Goal: Complete application form

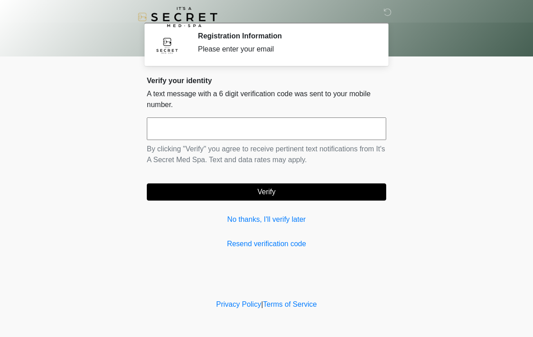
click at [324, 132] on input "text" at bounding box center [267, 129] width 240 height 23
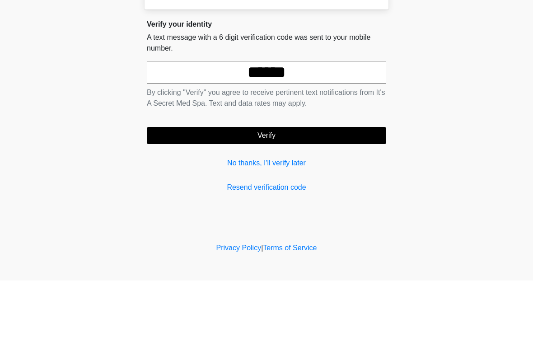
type input "******"
click at [317, 183] on button "Verify" at bounding box center [267, 191] width 240 height 17
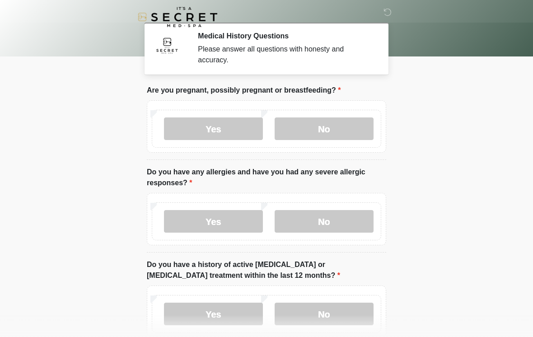
click at [348, 132] on label "No" at bounding box center [324, 129] width 99 height 23
click at [346, 220] on label "No" at bounding box center [324, 221] width 99 height 23
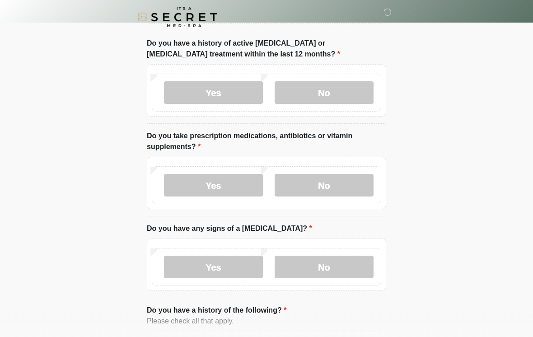
scroll to position [231, 0]
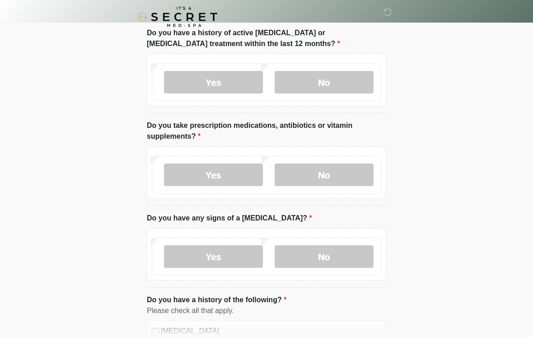
click at [352, 79] on label "No" at bounding box center [324, 82] width 99 height 23
click at [348, 179] on label "No" at bounding box center [324, 175] width 99 height 23
click at [335, 259] on label "No" at bounding box center [324, 256] width 99 height 23
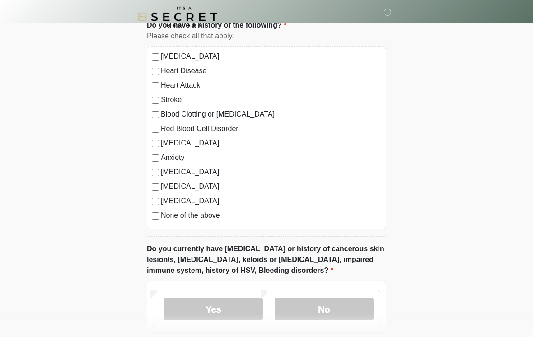
click at [207, 219] on label "None of the above" at bounding box center [271, 216] width 221 height 11
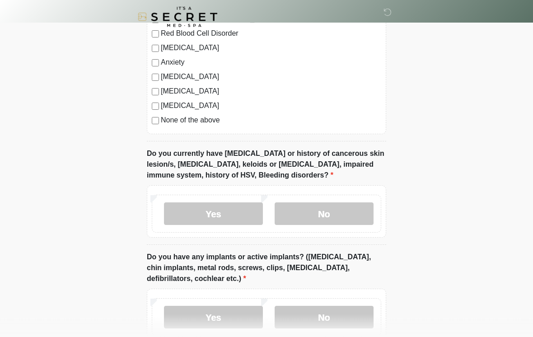
scroll to position [607, 0]
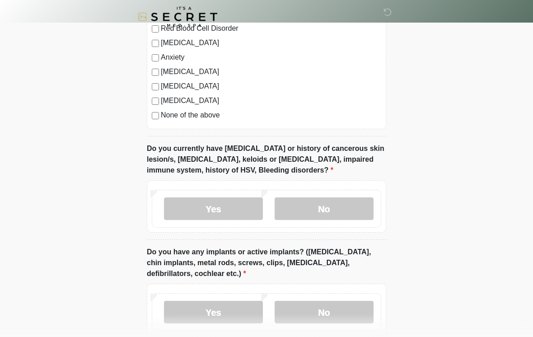
click at [350, 208] on label "No" at bounding box center [324, 209] width 99 height 23
click at [329, 315] on label "No" at bounding box center [324, 312] width 99 height 23
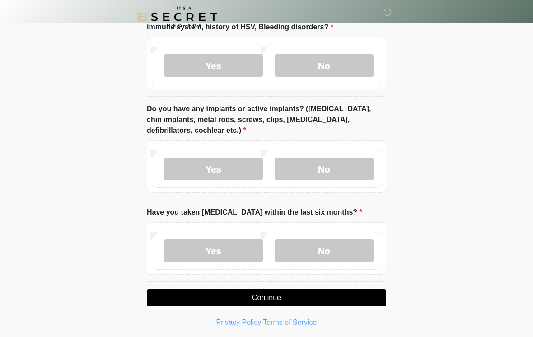
scroll to position [753, 0]
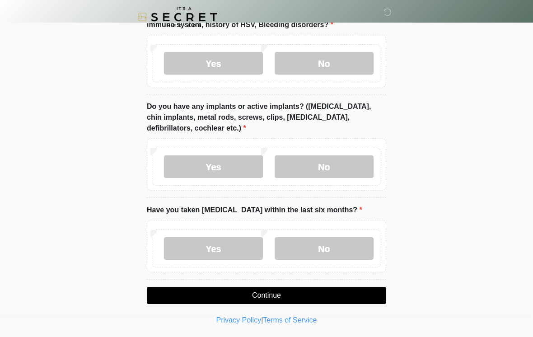
click at [349, 245] on label "No" at bounding box center [324, 248] width 99 height 23
click at [357, 297] on button "Continue" at bounding box center [267, 295] width 240 height 17
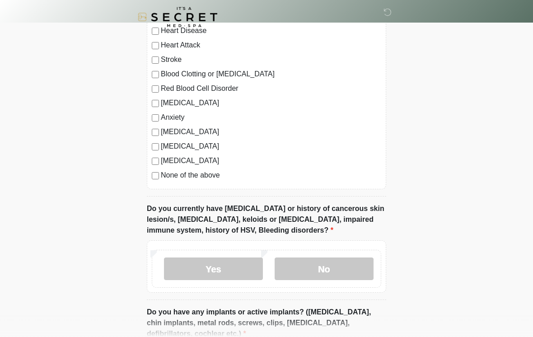
scroll to position [0, 0]
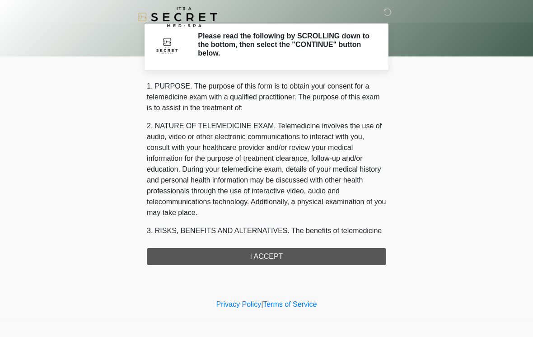
click at [337, 248] on div "1. PURPOSE. The purpose of this form is to obtain your consent for a telemedici…" at bounding box center [267, 173] width 240 height 184
click at [351, 250] on div "1. PURPOSE. The purpose of this form is to obtain your consent for a telemedici…" at bounding box center [267, 173] width 240 height 184
click at [354, 252] on div "1. PURPOSE. The purpose of this form is to obtain your consent for a telemedici…" at bounding box center [267, 173] width 240 height 184
click at [300, 259] on div "1. PURPOSE. The purpose of this form is to obtain your consent for a telemedici…" at bounding box center [267, 173] width 240 height 184
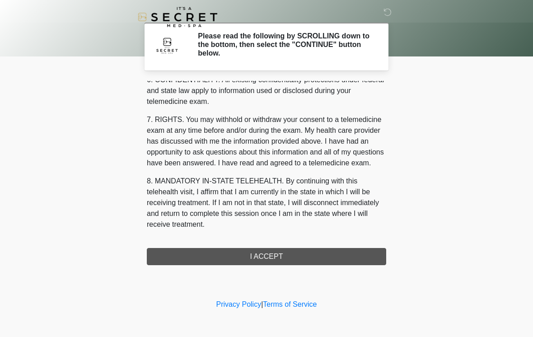
scroll to position [368, 0]
click at [340, 248] on button "I ACCEPT" at bounding box center [267, 256] width 240 height 17
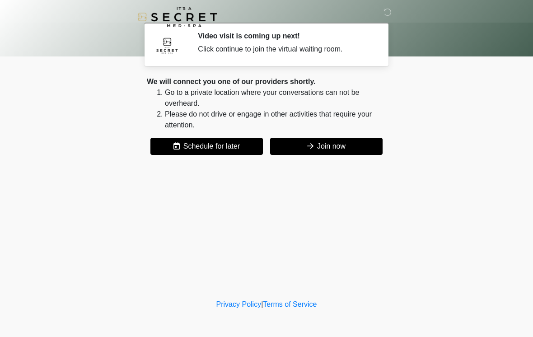
click at [372, 144] on button "Join now" at bounding box center [326, 146] width 113 height 17
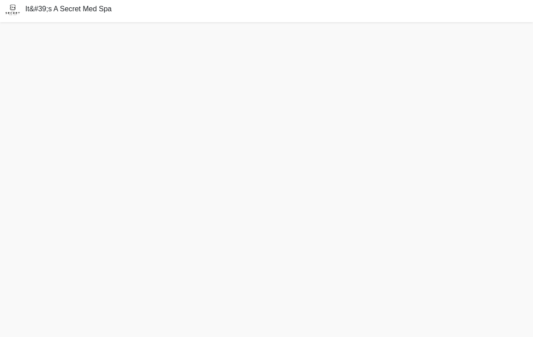
scroll to position [3, 0]
